Goal: Task Accomplishment & Management: Manage account settings

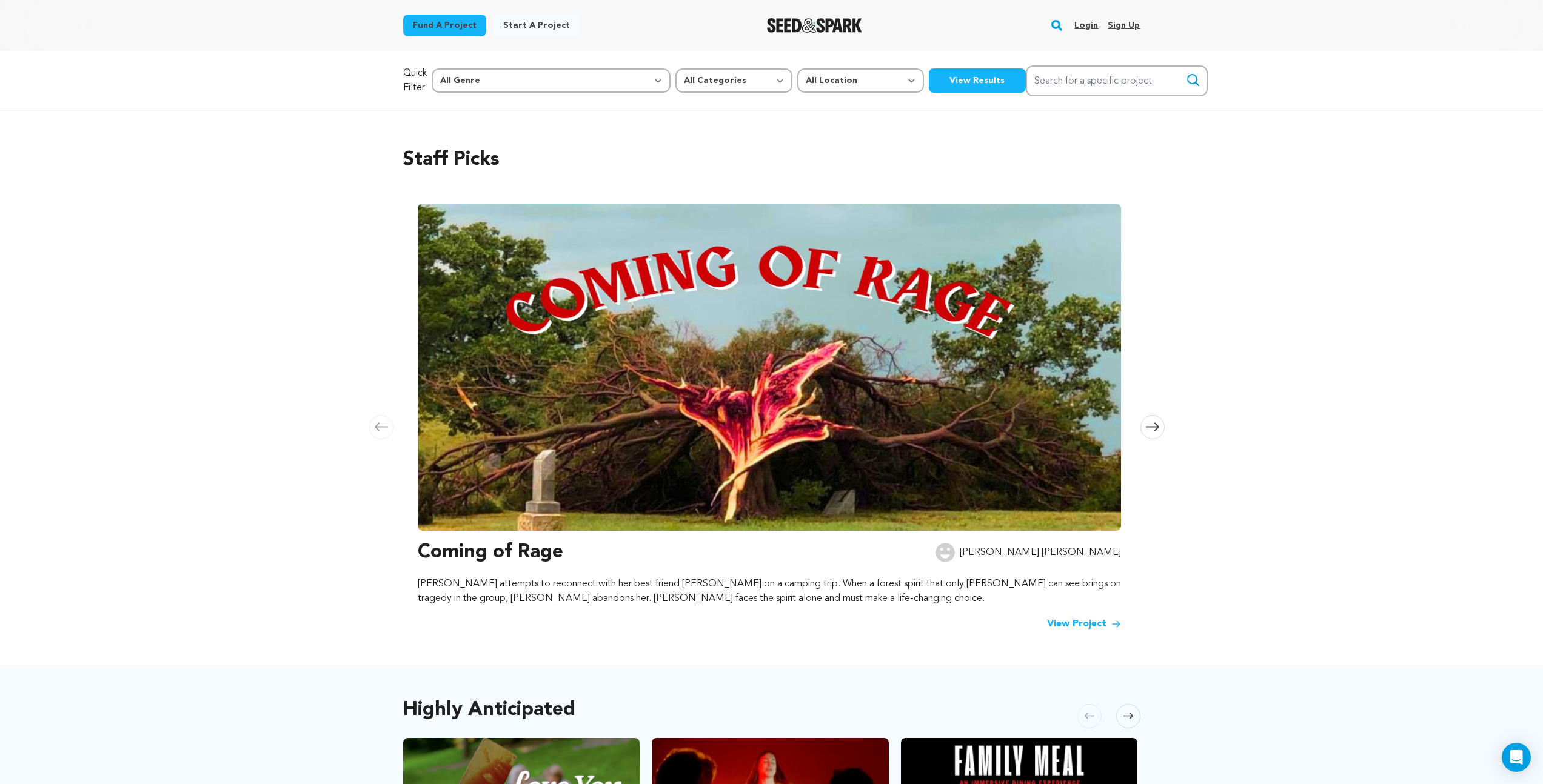
click at [1091, 28] on link "Login" at bounding box center [1086, 26] width 24 height 20
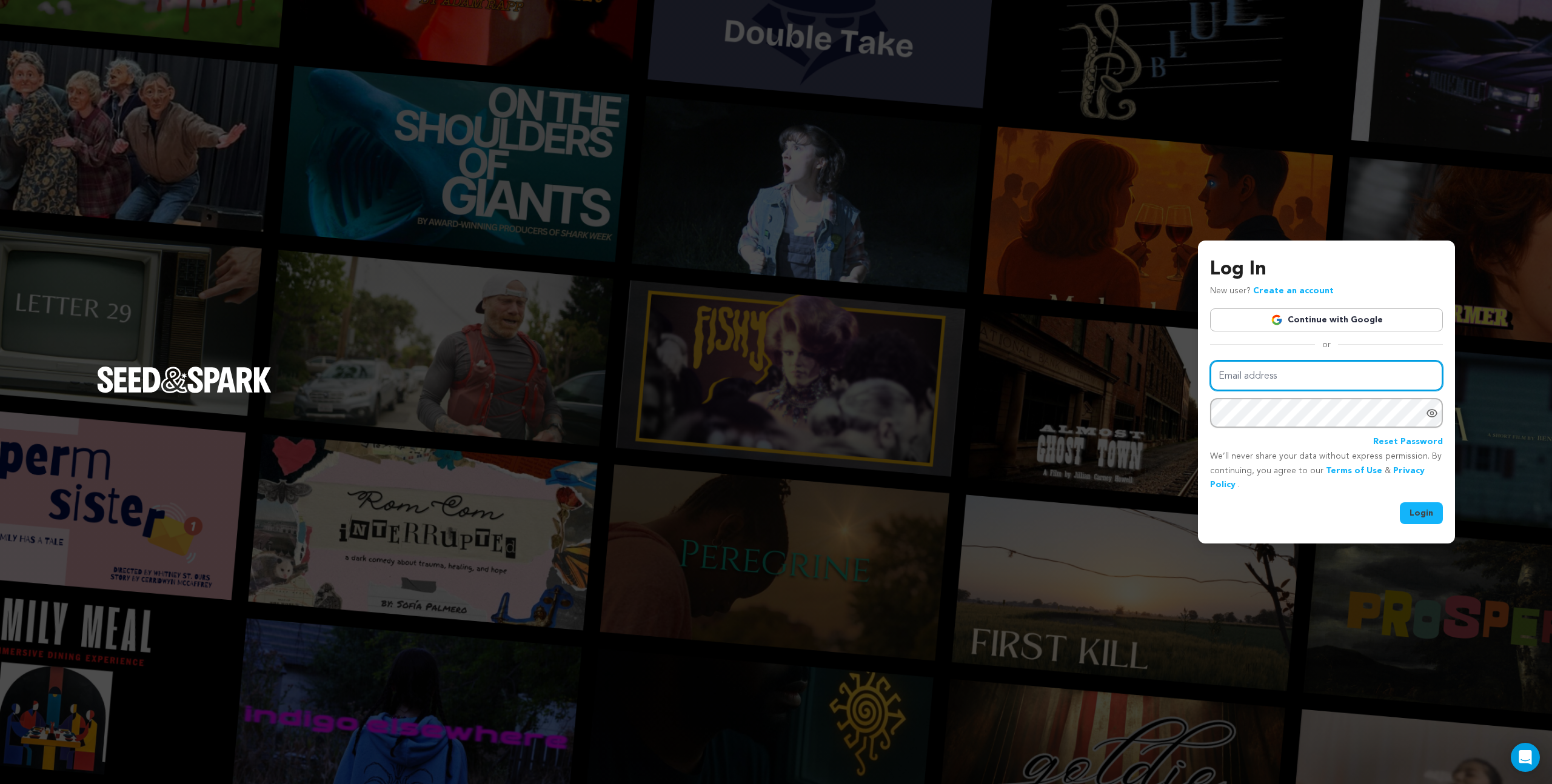
type input "brandon@brandonstcyrproductions.com"
click at [1410, 510] on button "Login" at bounding box center [1421, 513] width 43 height 22
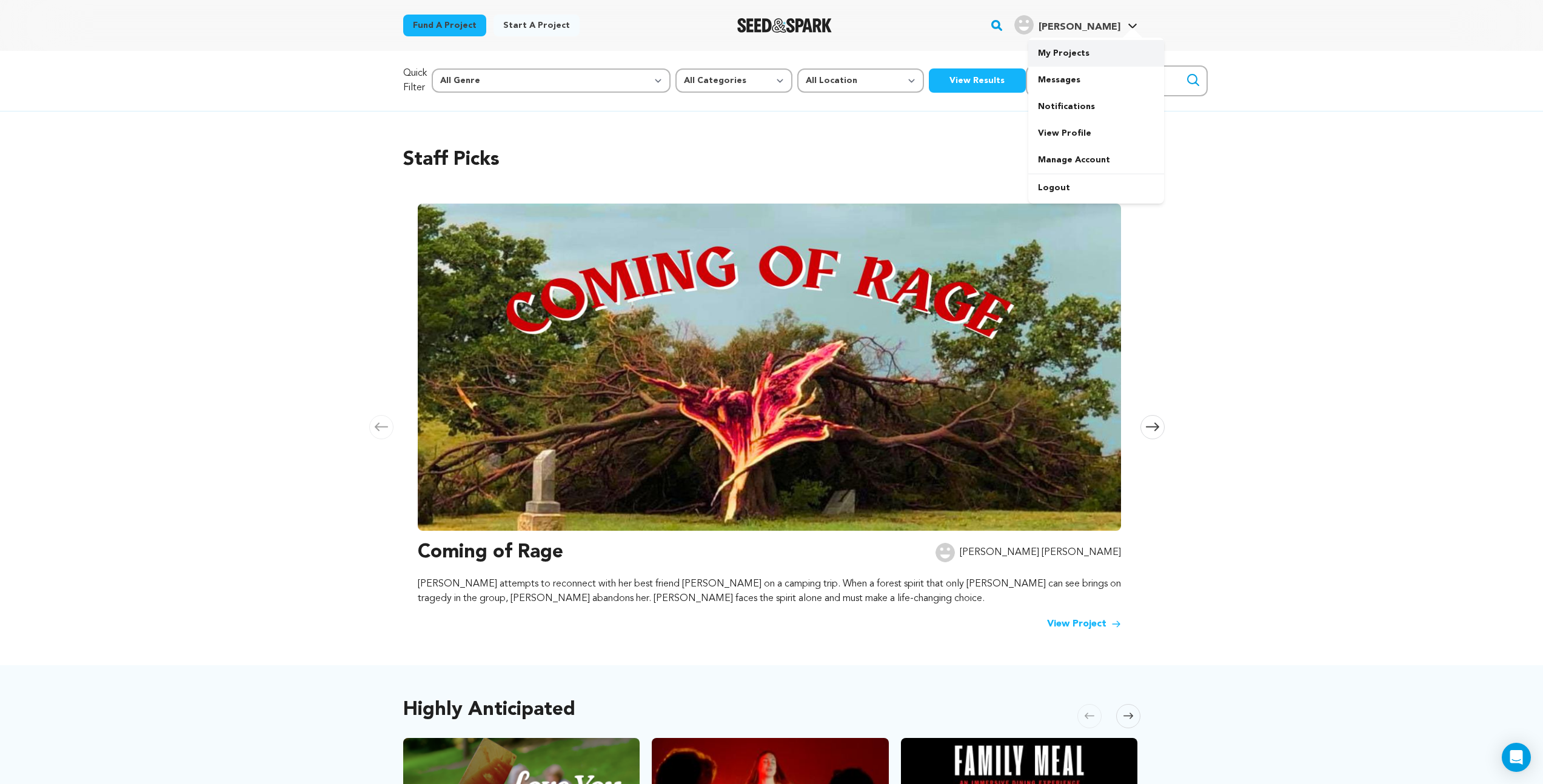
click at [1074, 49] on link "My Projects" at bounding box center [1096, 53] width 136 height 27
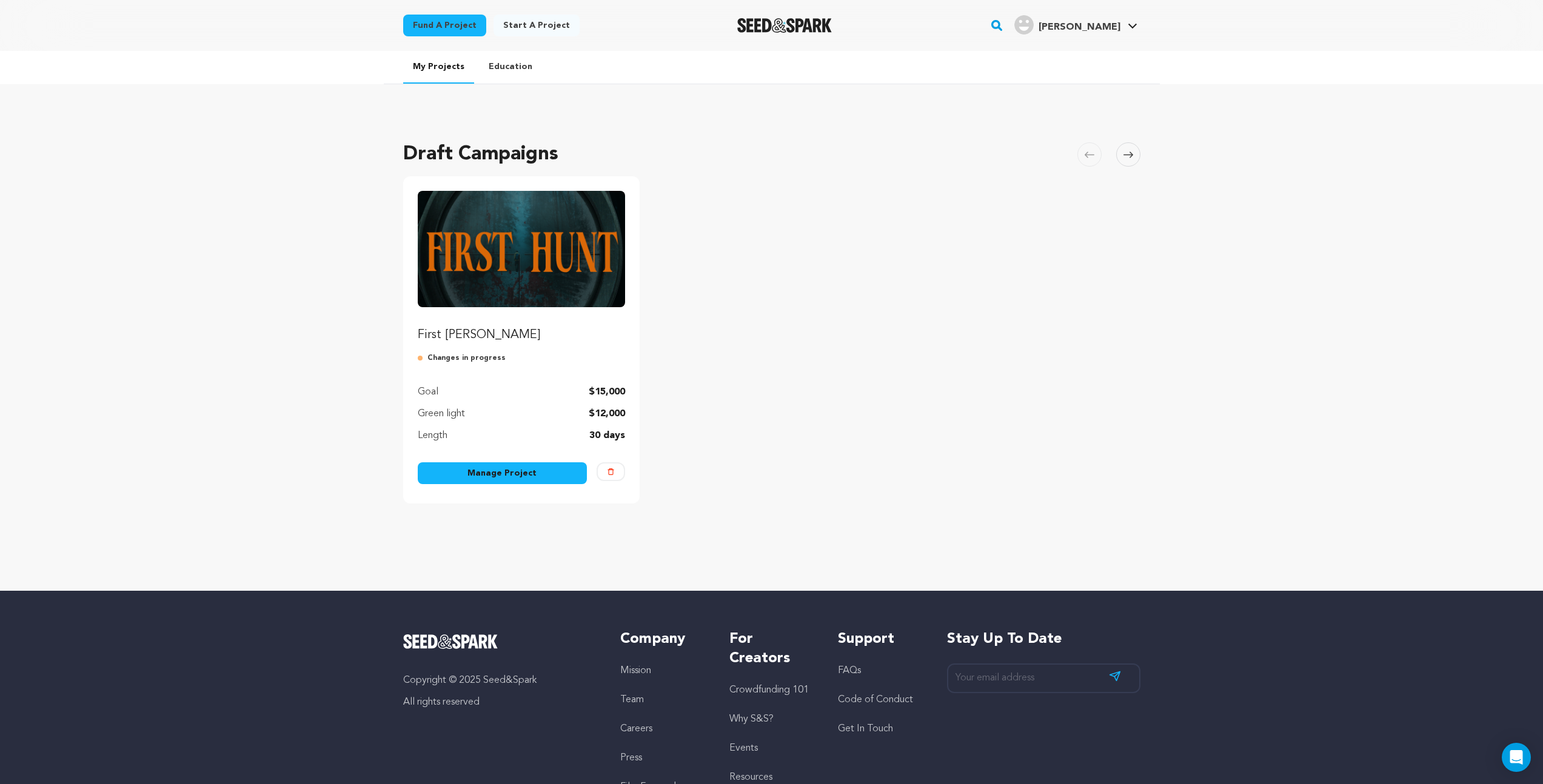
click at [515, 473] on link "Manage Project" at bounding box center [502, 473] width 170 height 22
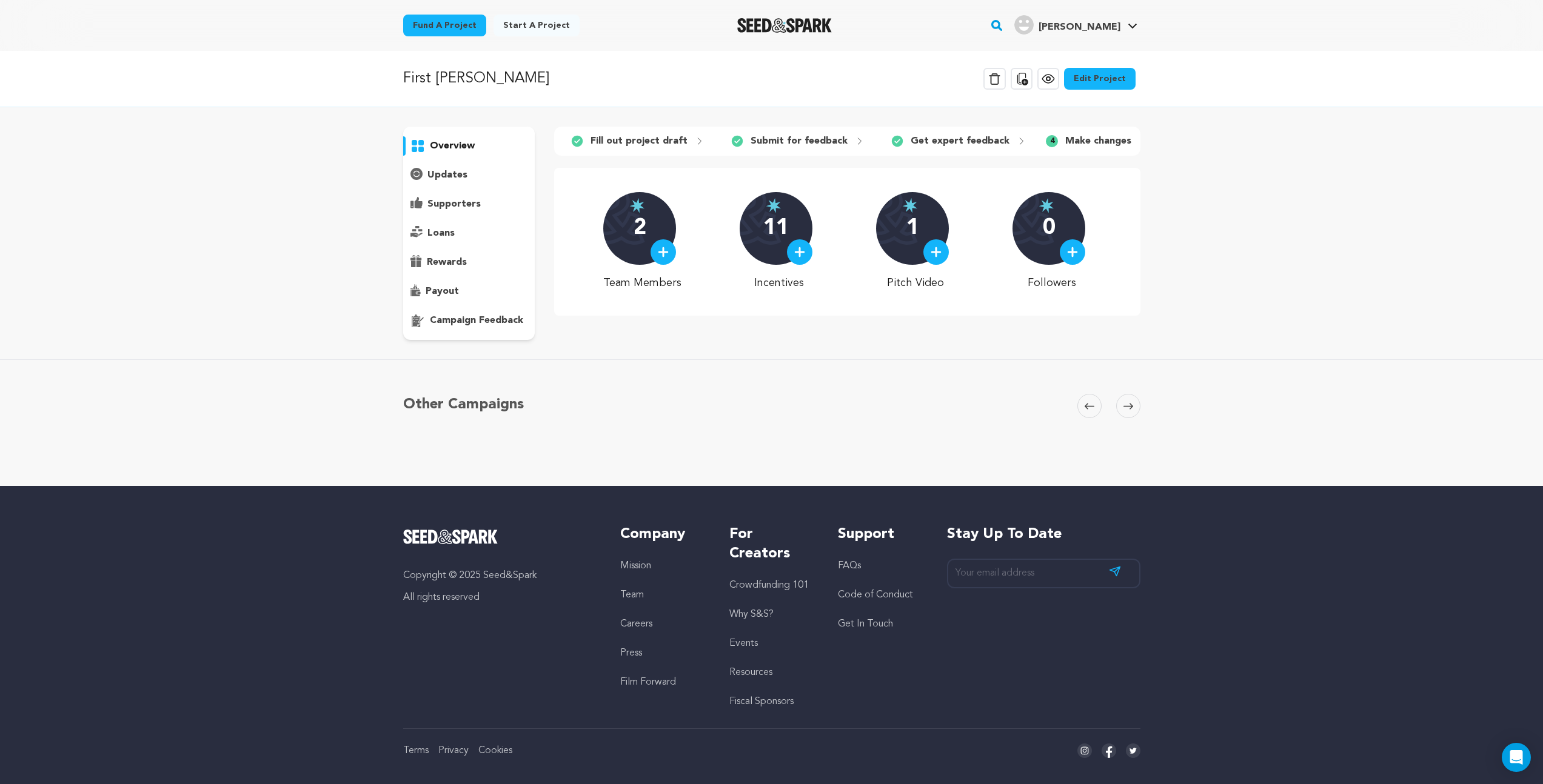
click at [1050, 77] on icon at bounding box center [1049, 79] width 4 height 4
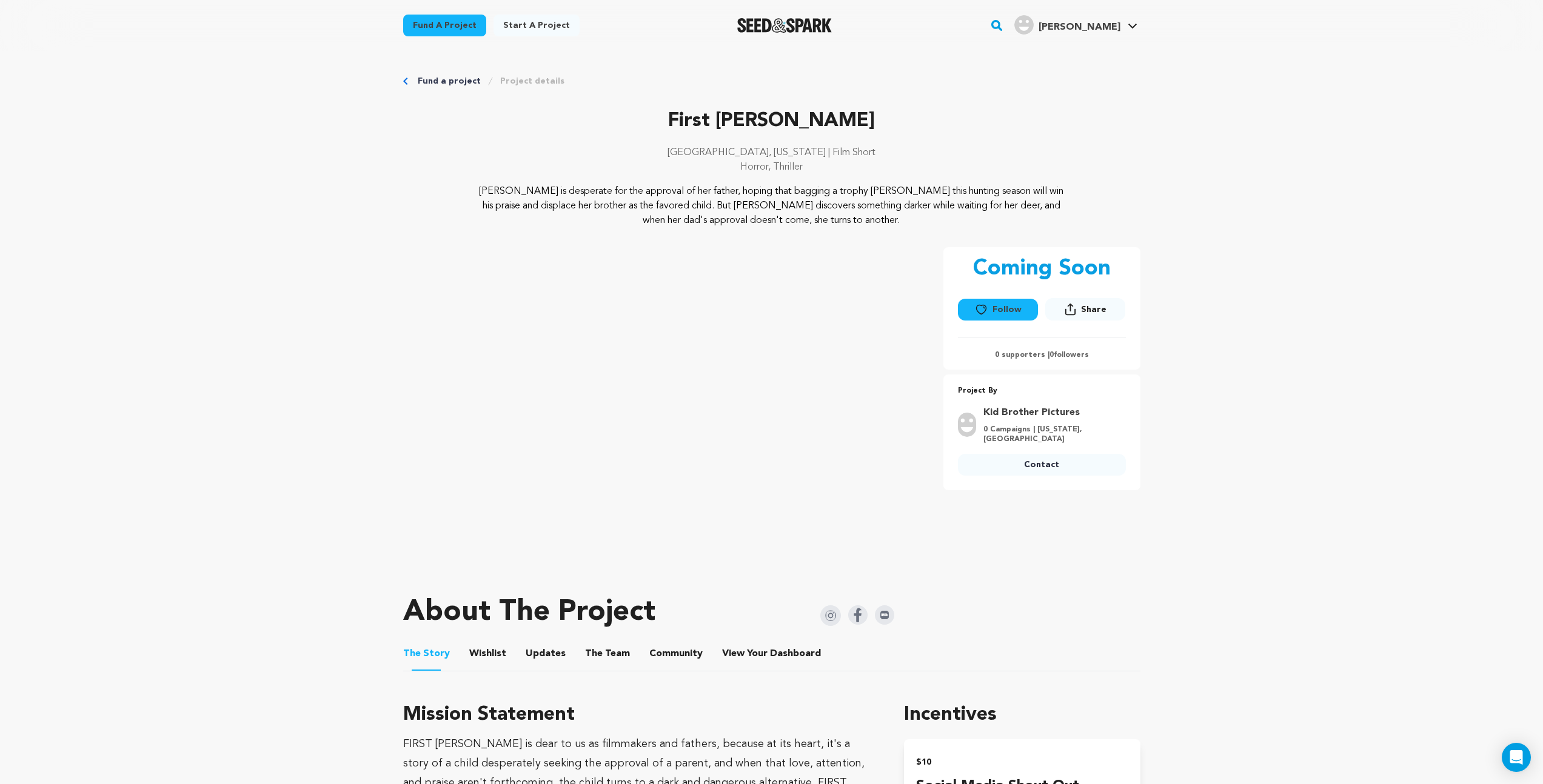
click at [481, 654] on button "Wishlist" at bounding box center [487, 657] width 29 height 29
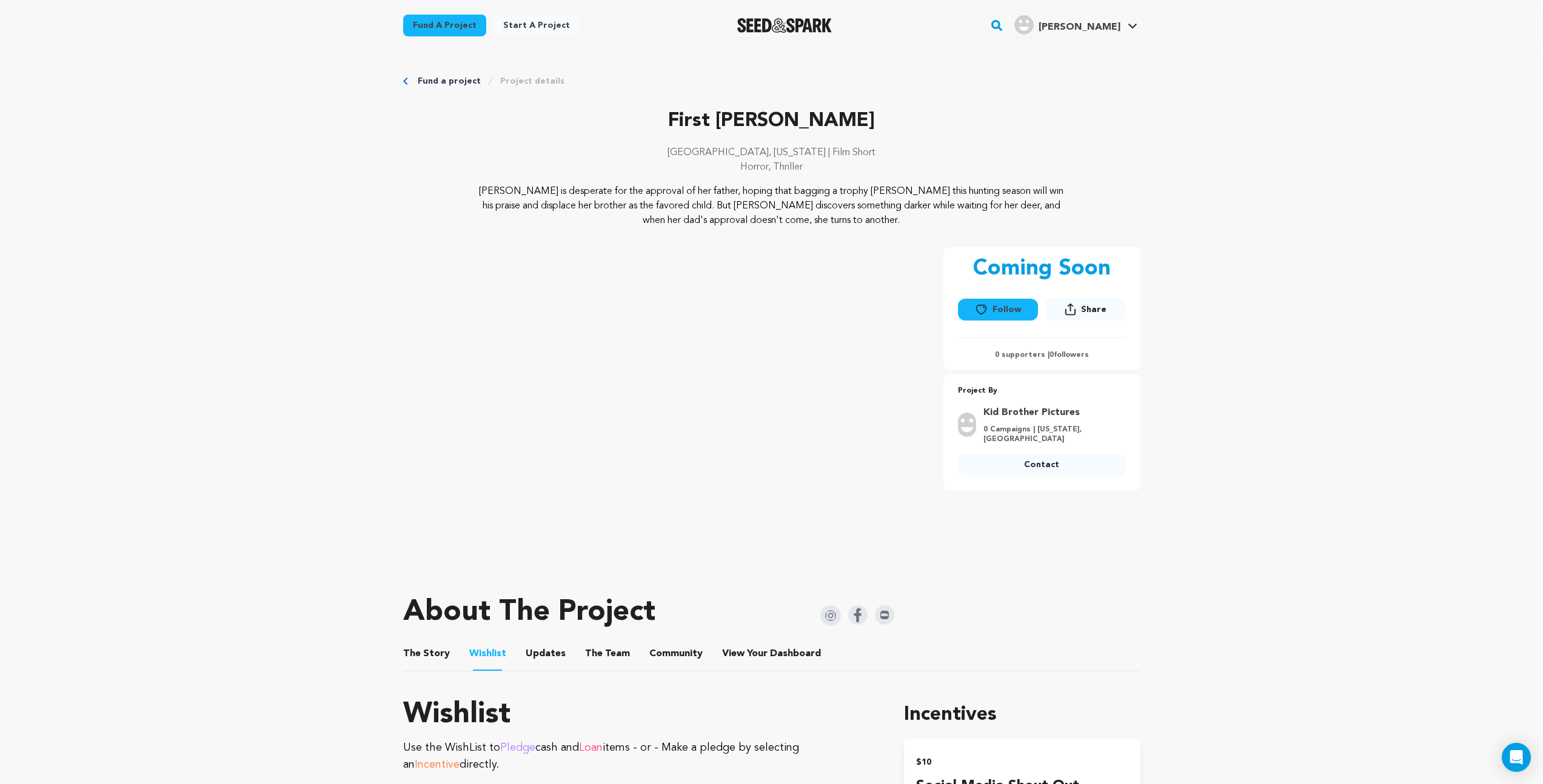
click at [598, 655] on button "The Team" at bounding box center [607, 657] width 29 height 29
